Goal: Check status: Check status

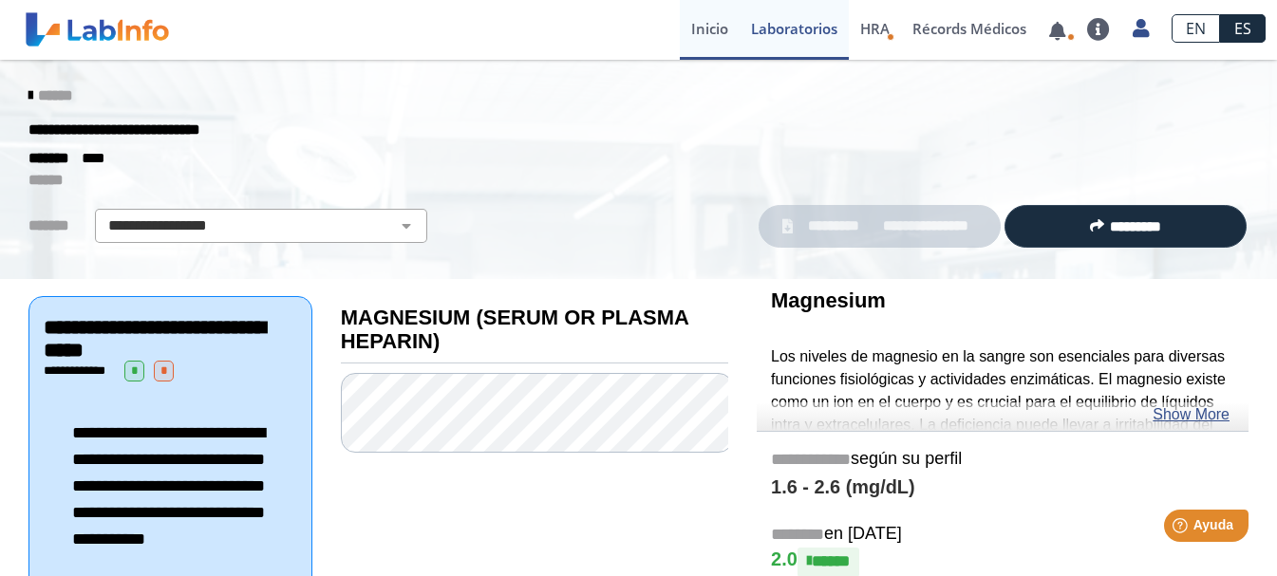
click at [711, 30] on link "Inicio" at bounding box center [710, 30] width 60 height 60
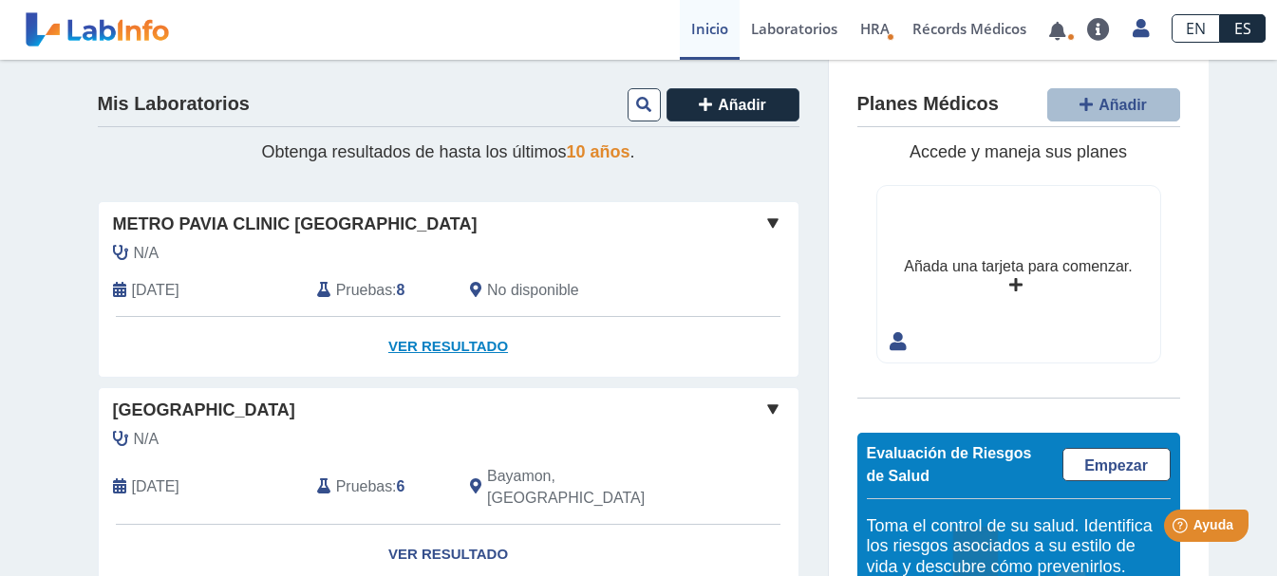
click at [404, 348] on link "Ver Resultado" at bounding box center [449, 347] width 700 height 60
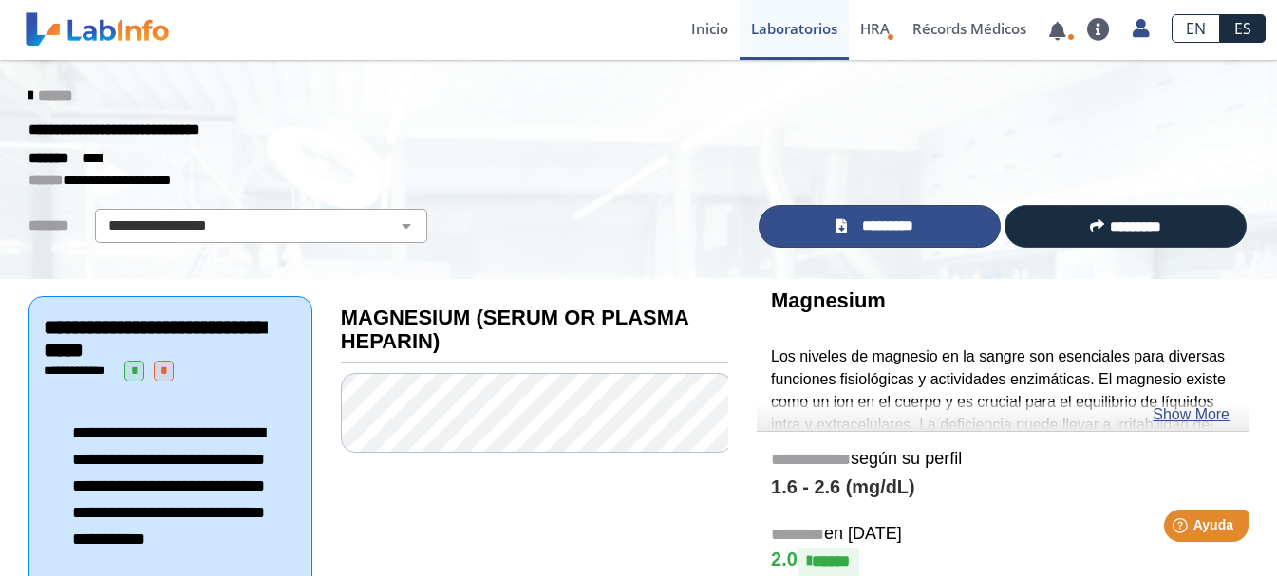
click at [887, 232] on span "*********" at bounding box center [887, 227] width 69 height 22
